Goal: Information Seeking & Learning: Learn about a topic

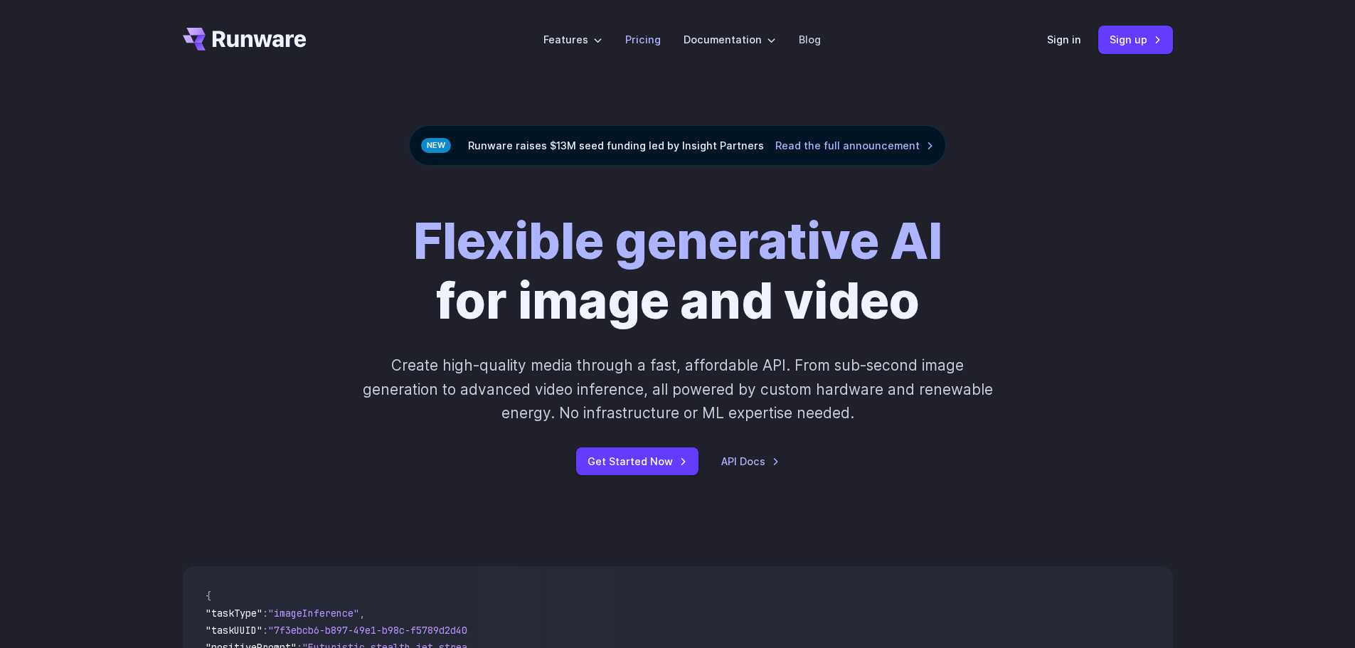
click at [644, 38] on link "Pricing" at bounding box center [643, 39] width 36 height 16
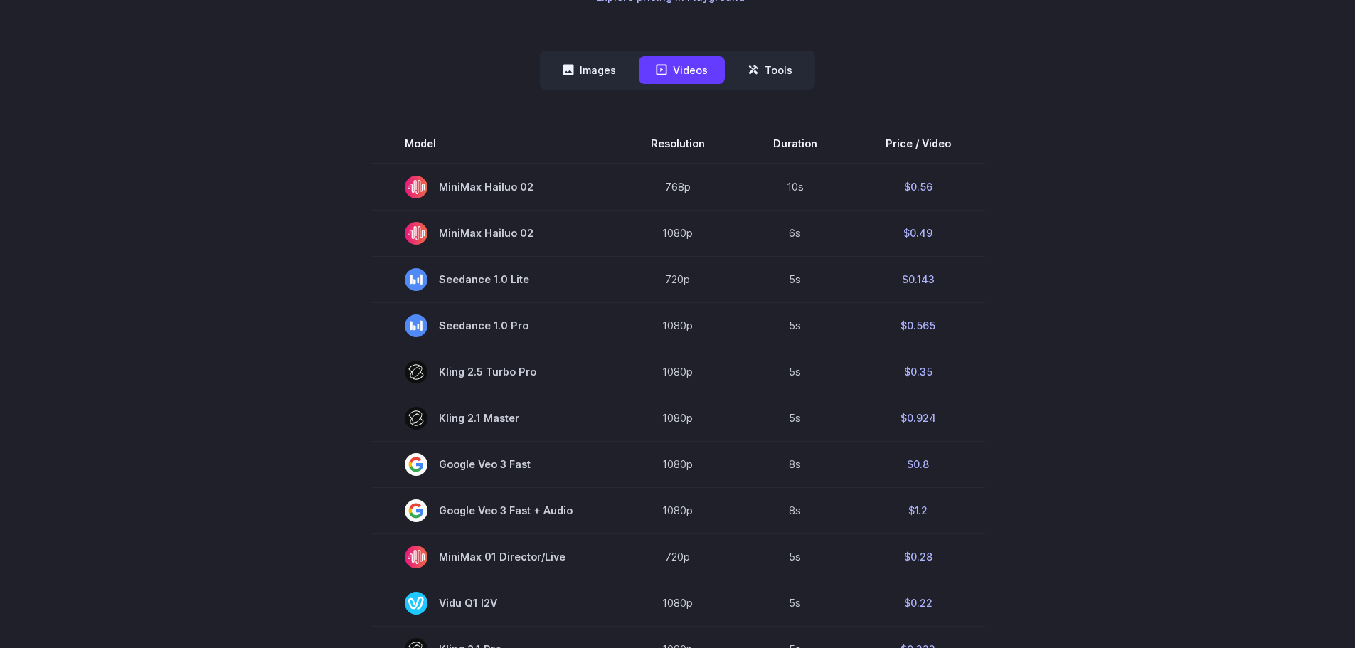
scroll to position [356, 0]
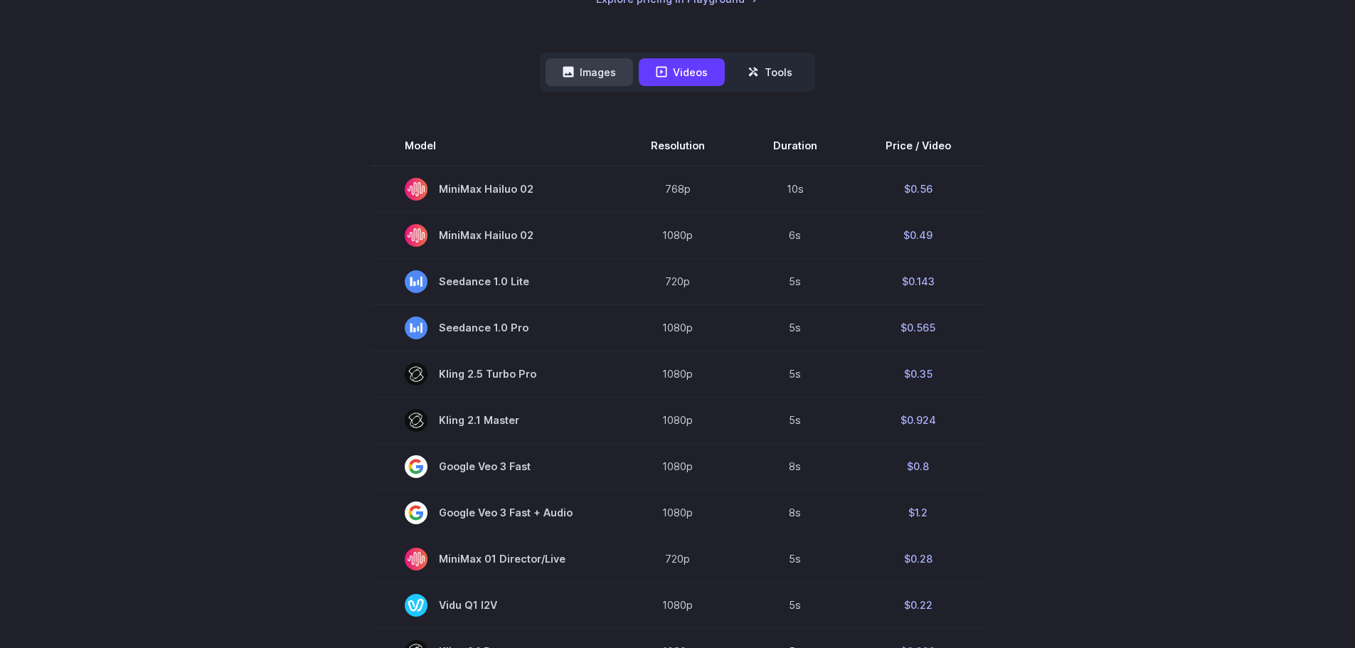
click at [590, 77] on button "Images" at bounding box center [588, 72] width 87 height 28
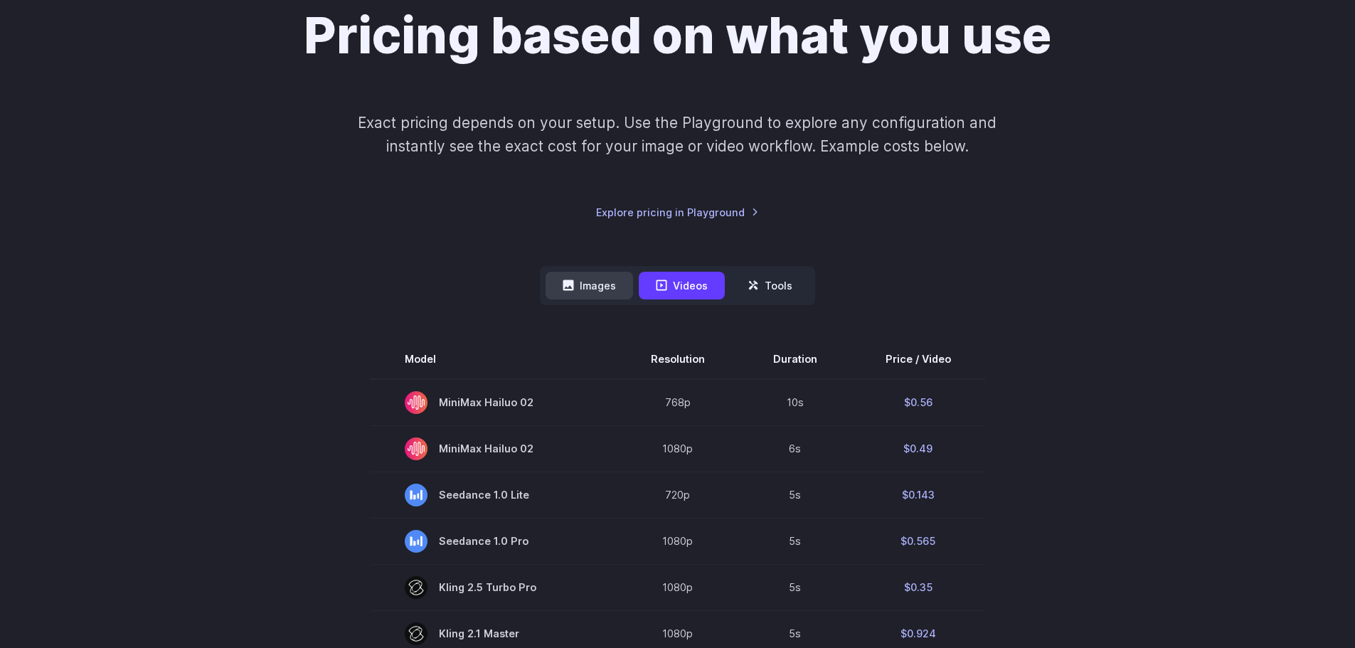
click at [593, 291] on button "Images" at bounding box center [588, 286] width 87 height 28
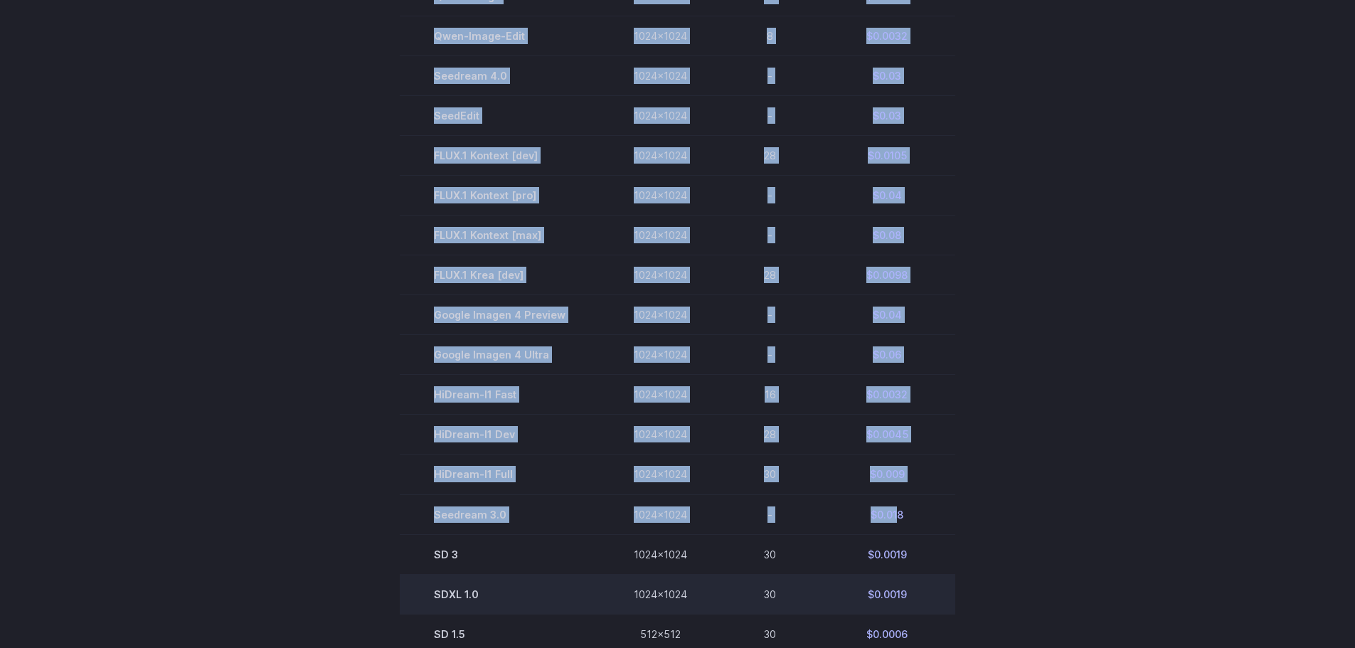
scroll to position [853, 0]
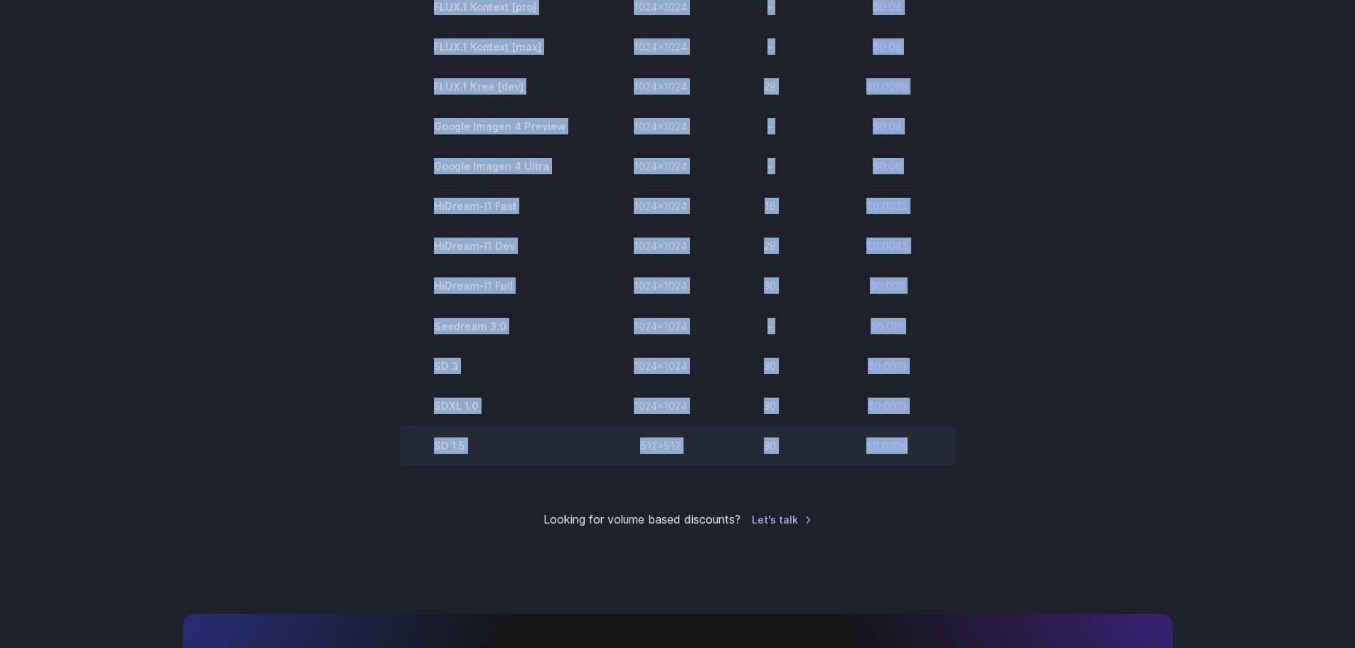
drag, startPoint x: 422, startPoint y: 211, endPoint x: 931, endPoint y: 443, distance: 558.8
click at [931, 443] on tbody "Model Size Steps Price / Image FLUX.1 [schnell] 1024x1024 4 $0.0013 FLUX.1 [dev…" at bounding box center [677, 46] width 555 height 837
copy tbody "Model Size Steps Price / Image FLUX.1 [schnell] 1024x1024 4 $0.0013 FLUX.1 [dev…"
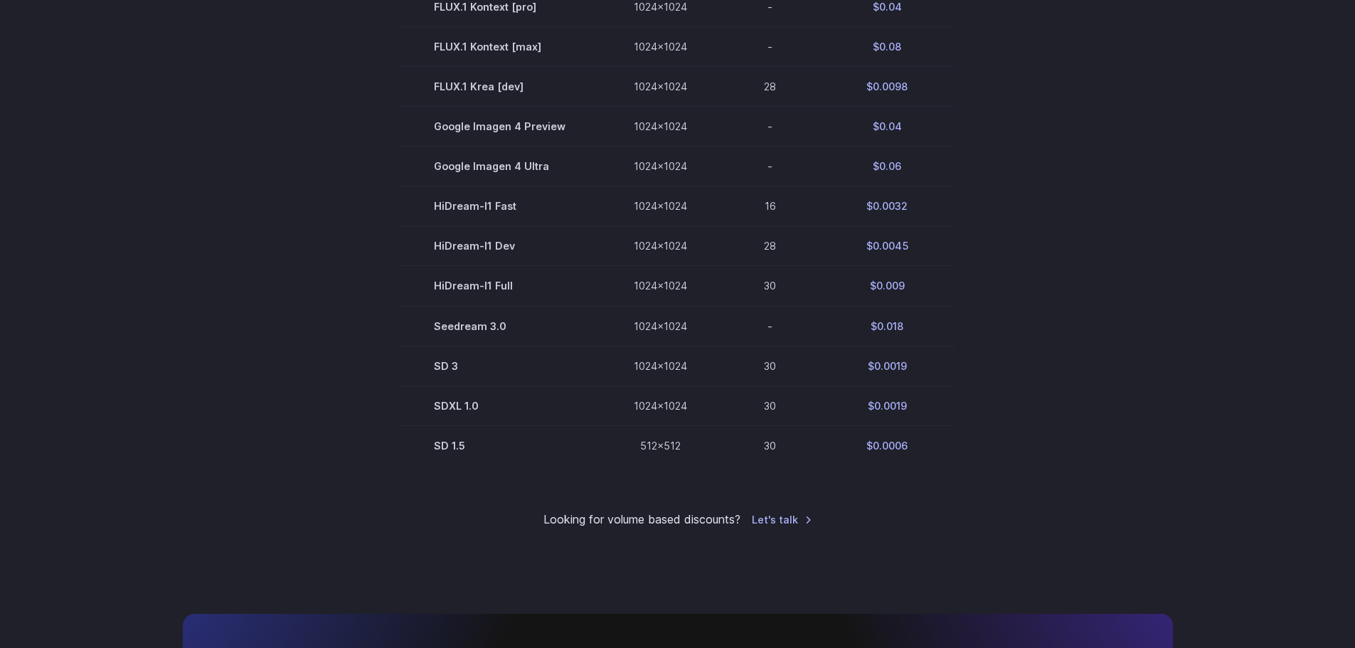
click at [304, 191] on section "Model Size Steps Price / Image FLUX.1 [schnell] 1024x1024 4 $0.0013 FLUX.1 [dev…" at bounding box center [678, 46] width 990 height 837
